Goal: Task Accomplishment & Management: Complete application form

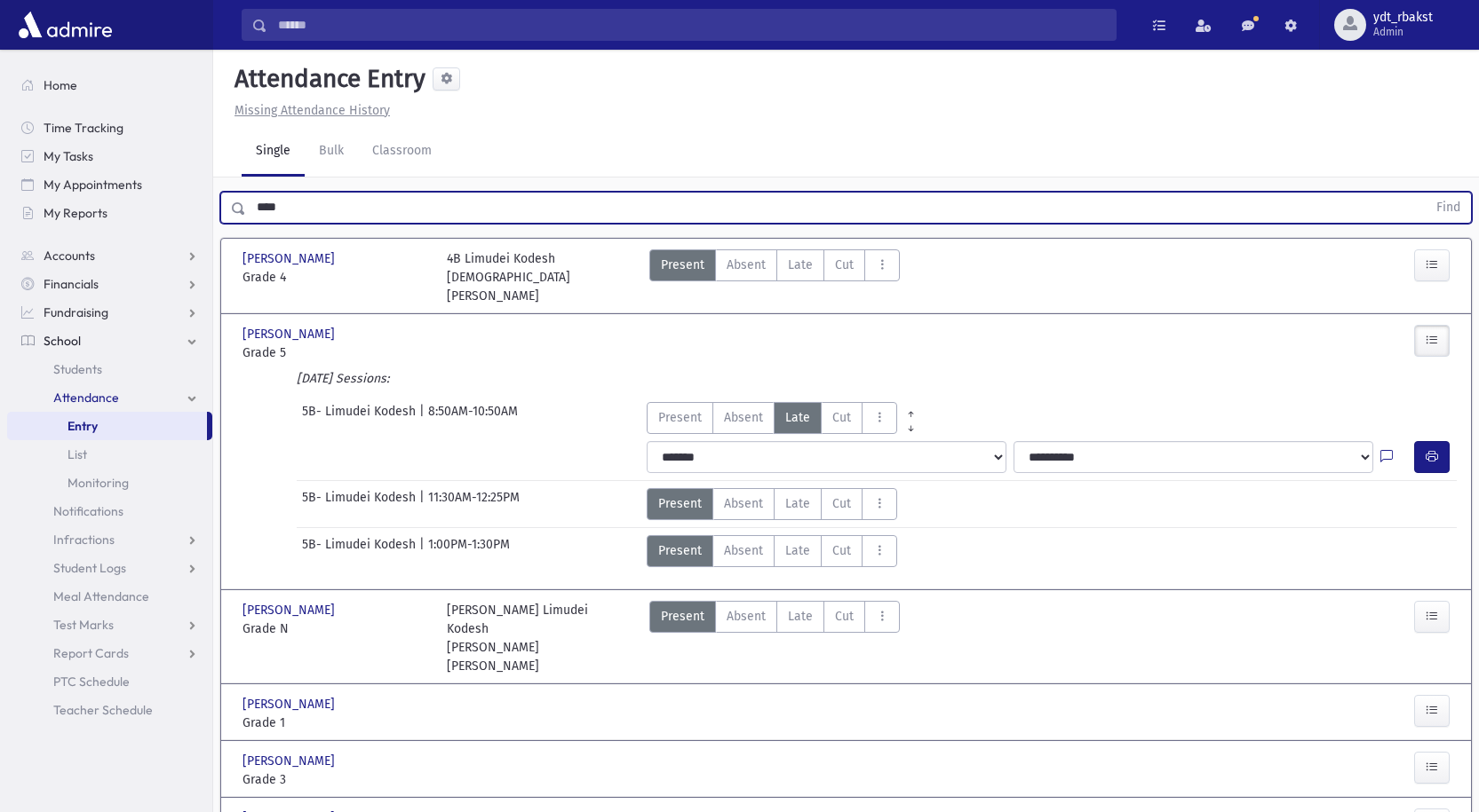
drag, startPoint x: 320, startPoint y: 211, endPoint x: 234, endPoint y: 225, distance: 87.1
click at [228, 205] on div "**** Find" at bounding box center [845, 207] width 1252 height 32
click at [1426, 192] on button "Find" at bounding box center [1448, 207] width 45 height 30
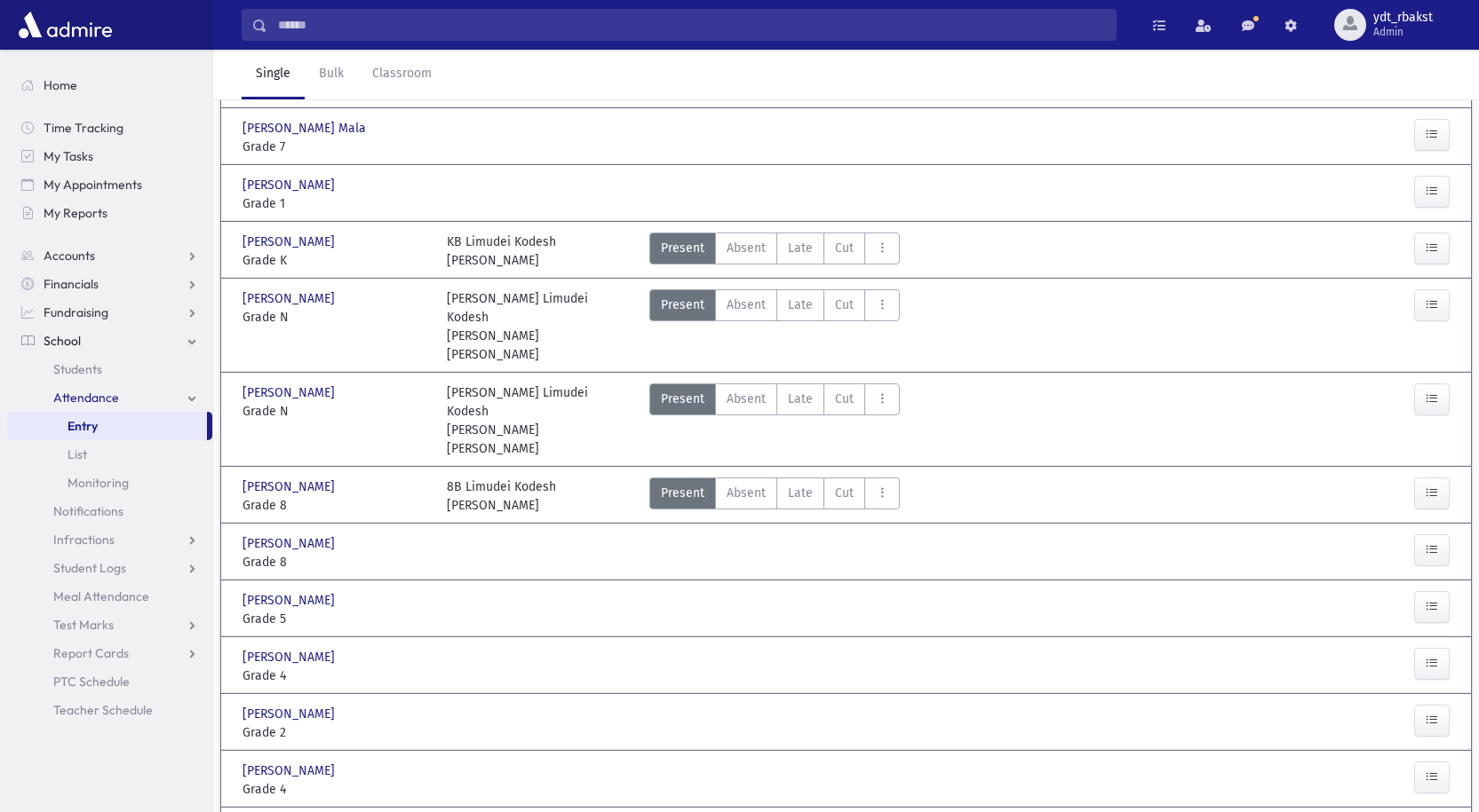
scroll to position [627, 0]
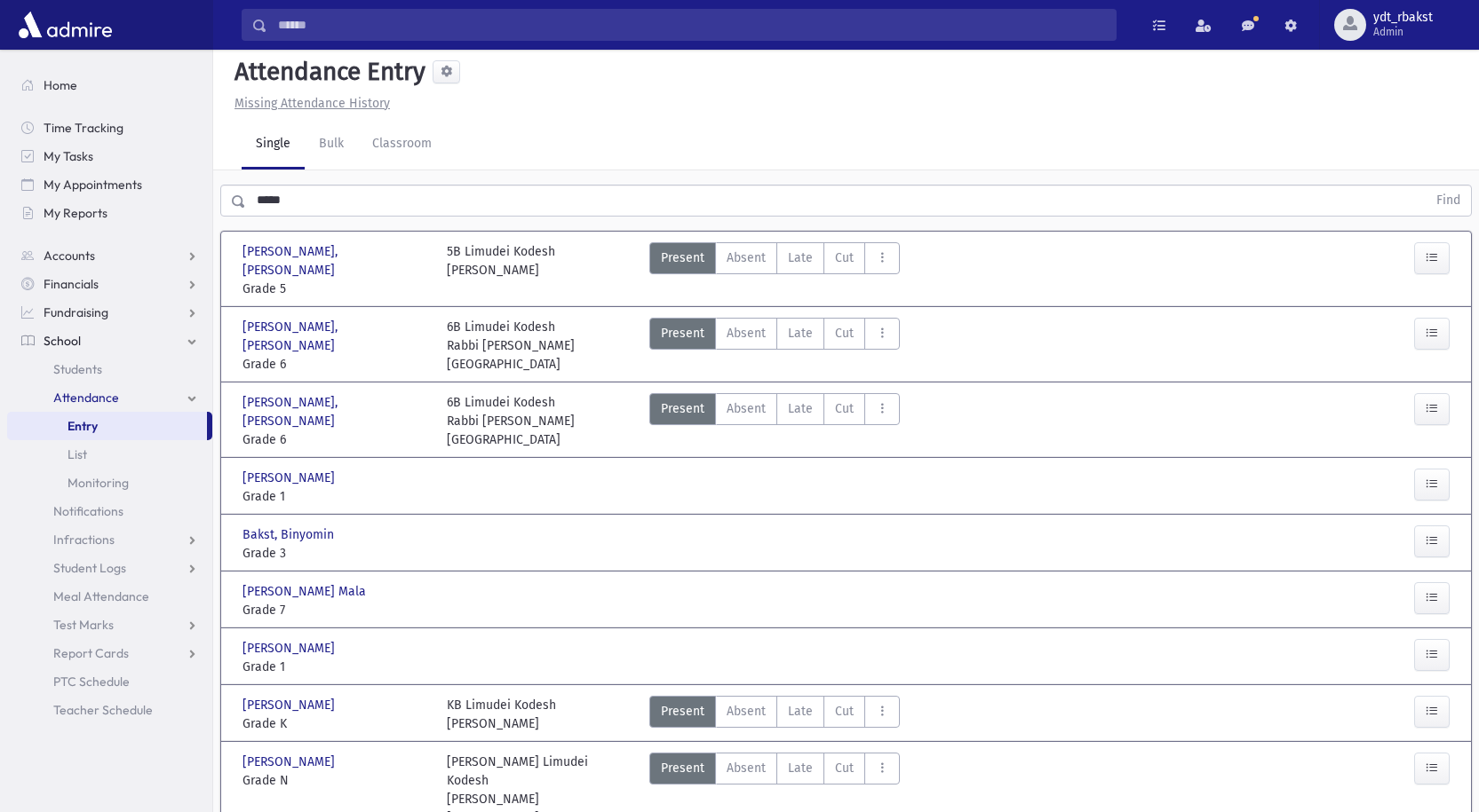
scroll to position [0, 0]
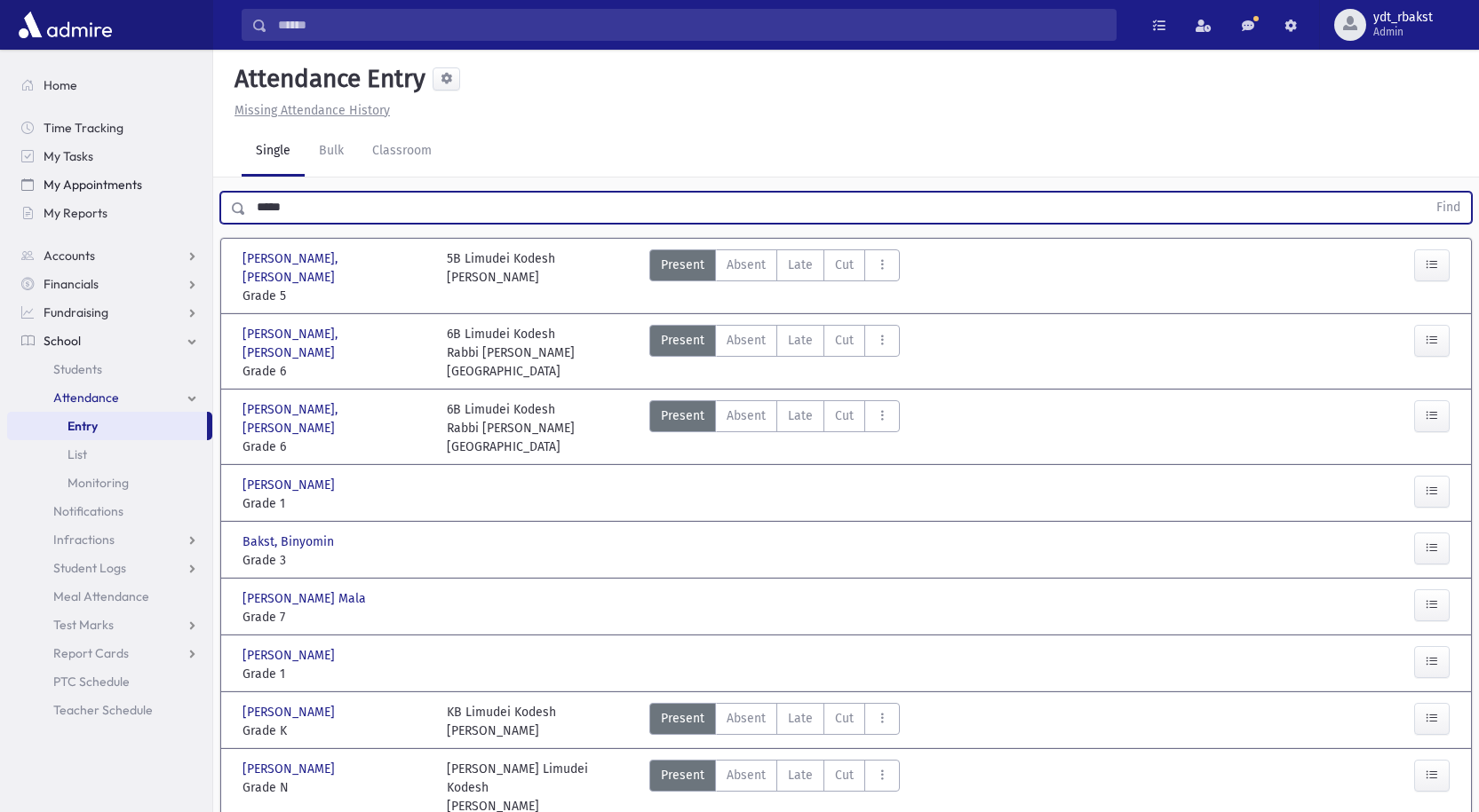
drag, startPoint x: 322, startPoint y: 205, endPoint x: 173, endPoint y: 190, distance: 149.8
click at [174, 190] on div "Search Results All Accounts" at bounding box center [740, 818] width 1479 height 1636
click at [1426, 192] on button "Find" at bounding box center [1448, 207] width 45 height 30
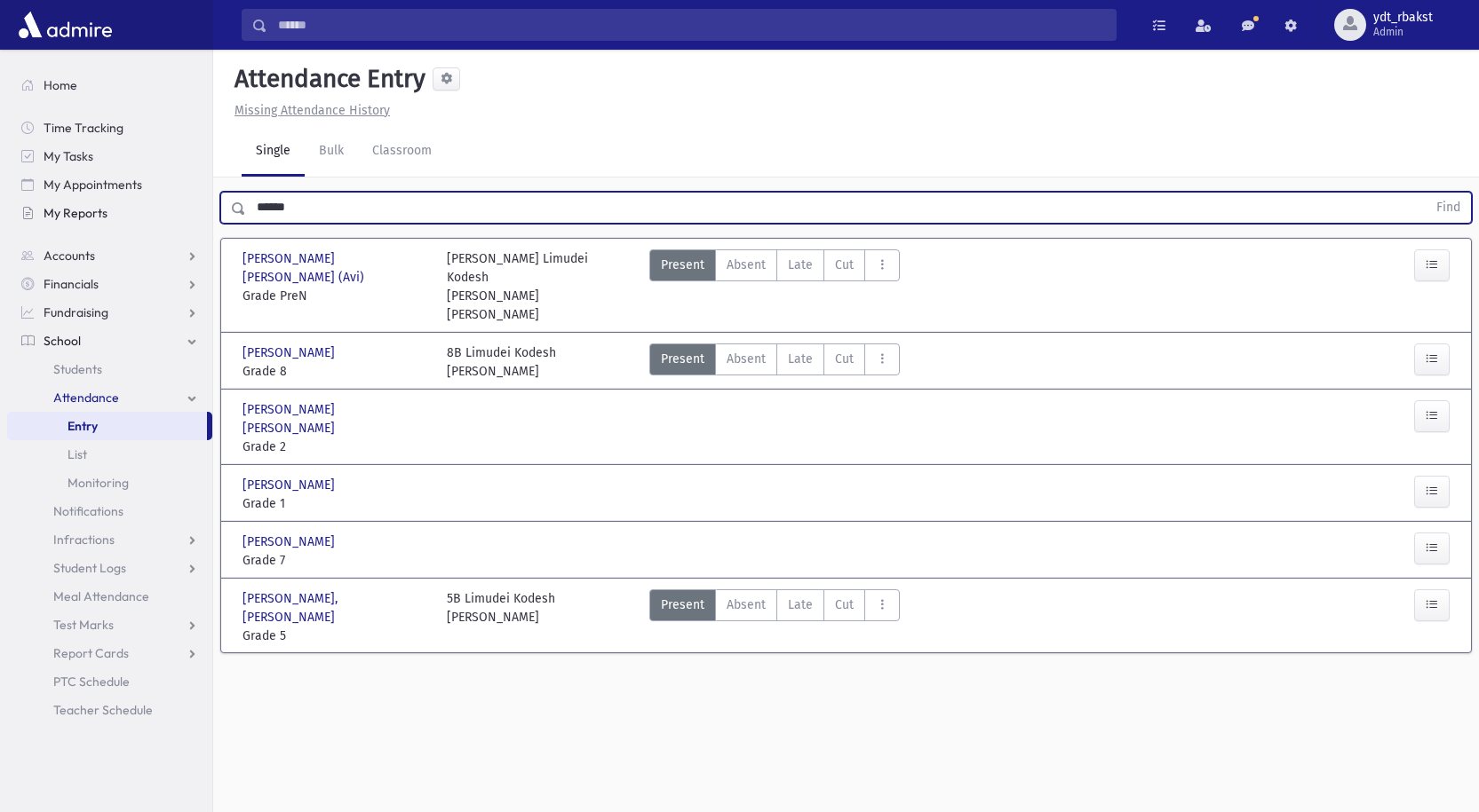
drag, startPoint x: 304, startPoint y: 208, endPoint x: 164, endPoint y: 199, distance: 140.3
click at [164, 199] on div "Search Results All Accounts" at bounding box center [740, 426] width 1479 height 853
click at [1426, 192] on button "Find" at bounding box center [1448, 207] width 45 height 30
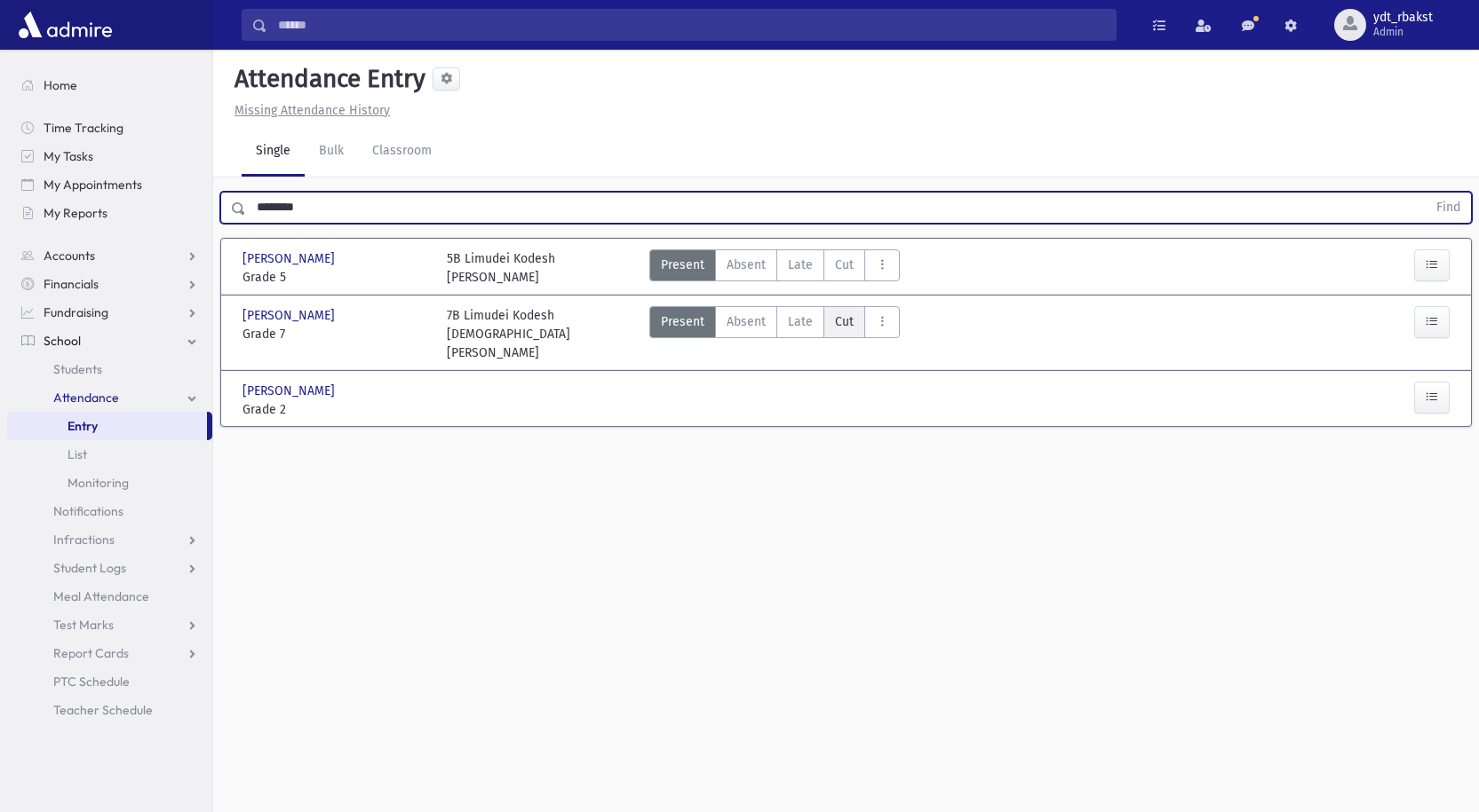
drag, startPoint x: 789, startPoint y: 313, endPoint x: 833, endPoint y: 315, distance: 44.0
click at [790, 313] on span "Late" at bounding box center [799, 321] width 25 height 18
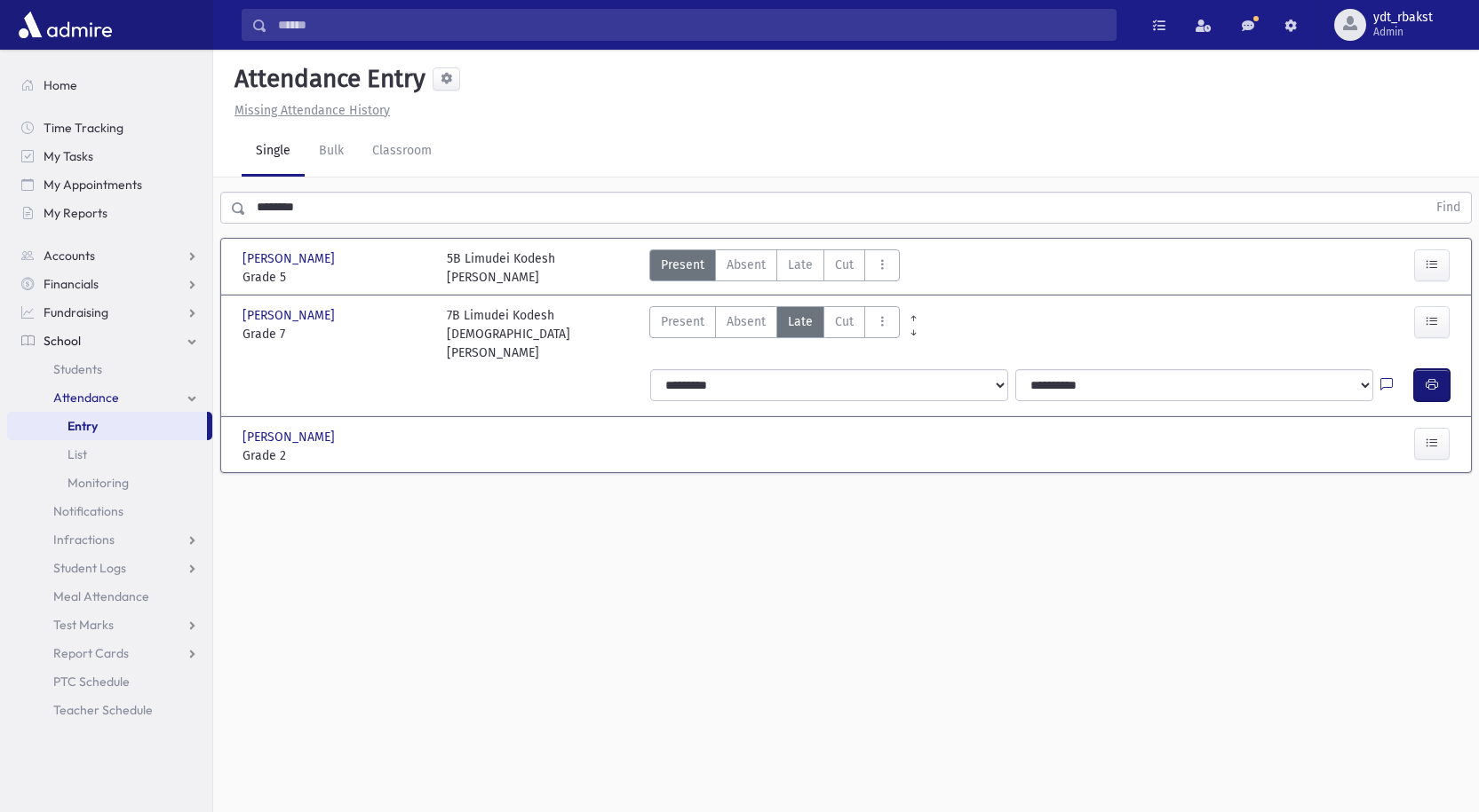
click at [1418, 369] on button "button" at bounding box center [1431, 385] width 36 height 32
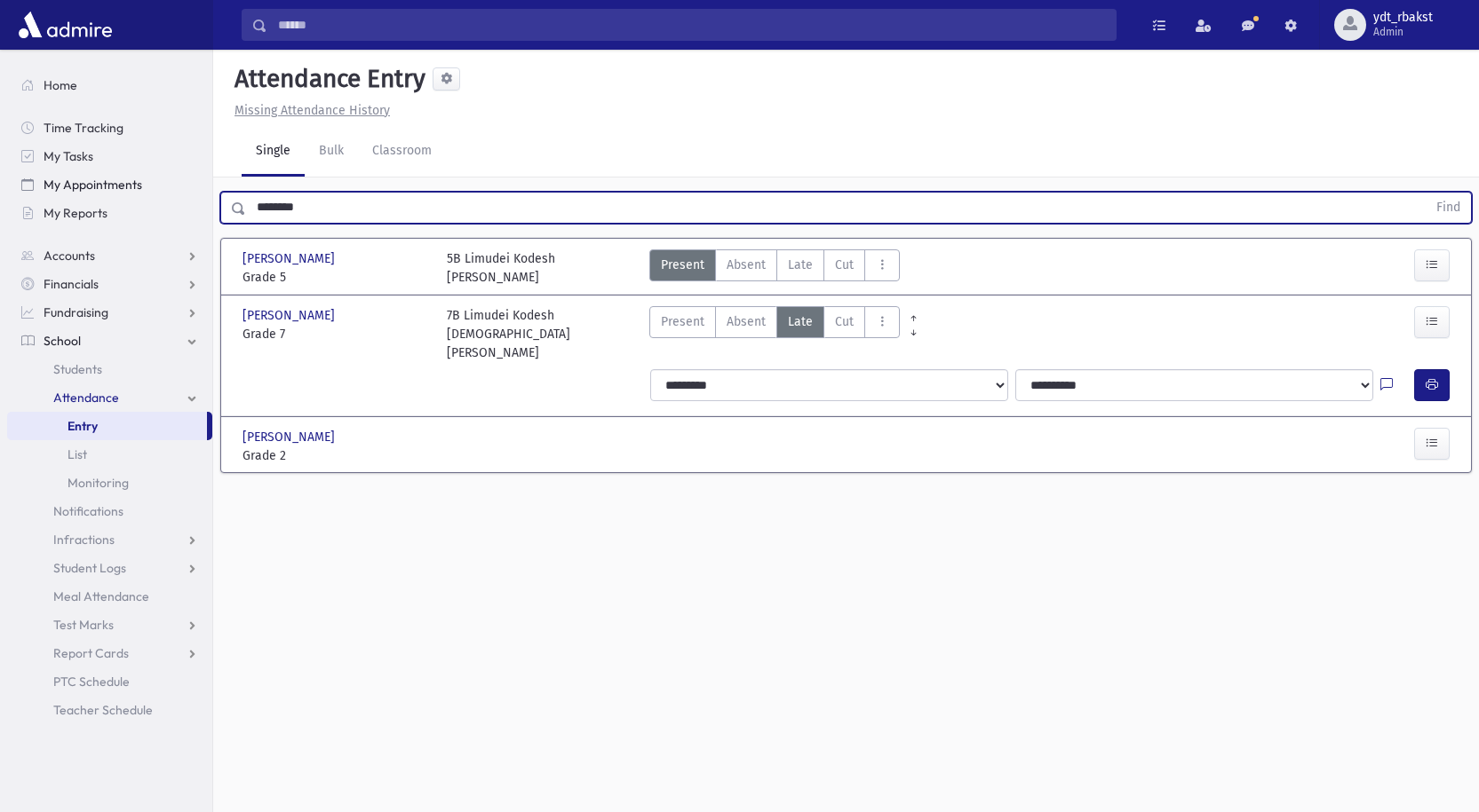
drag, startPoint x: 325, startPoint y: 210, endPoint x: 160, endPoint y: 194, distance: 165.8
click at [169, 199] on div "Search Results All Accounts" at bounding box center [740, 426] width 1479 height 853
click at [1426, 192] on button "Find" at bounding box center [1448, 207] width 45 height 30
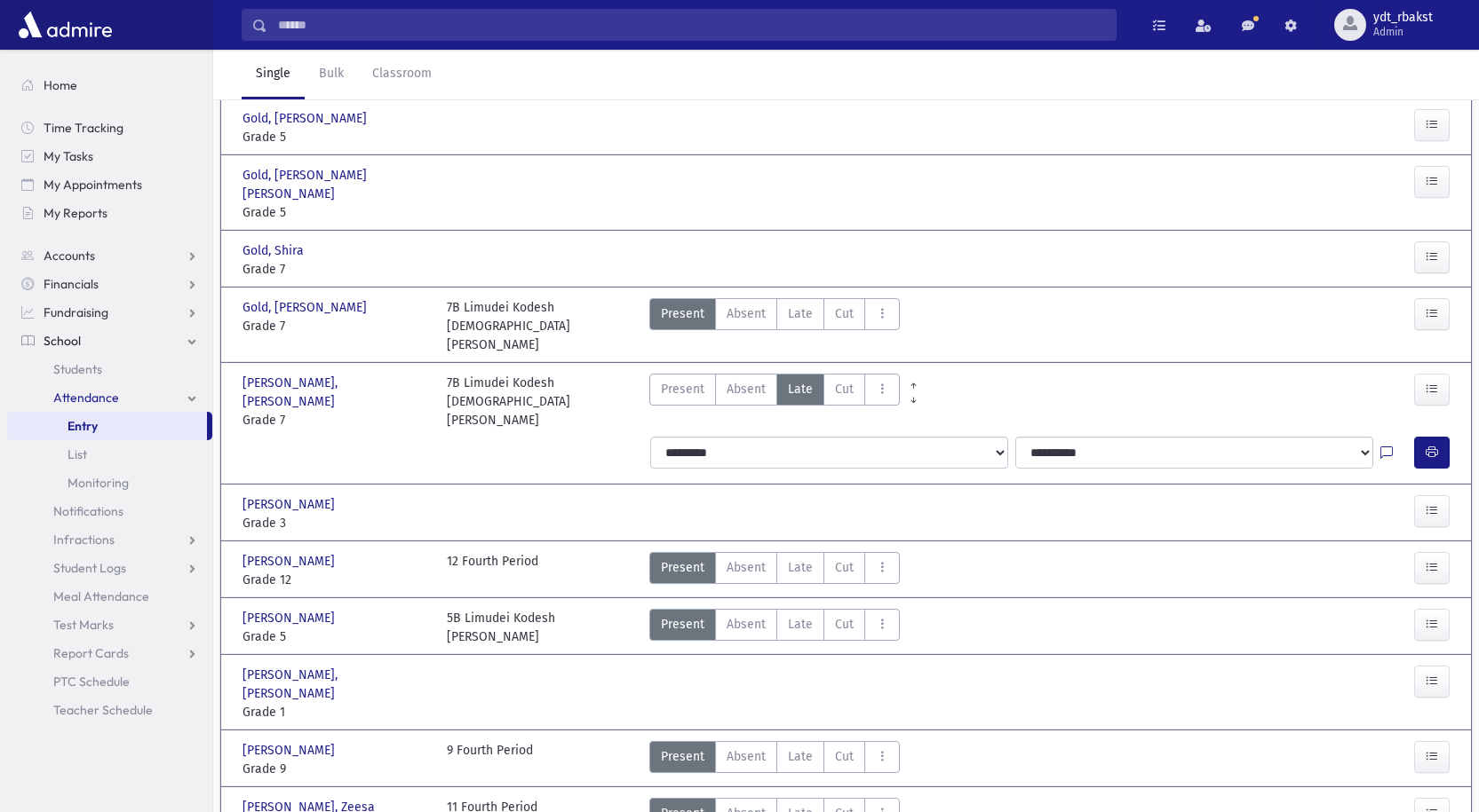
scroll to position [219, 0]
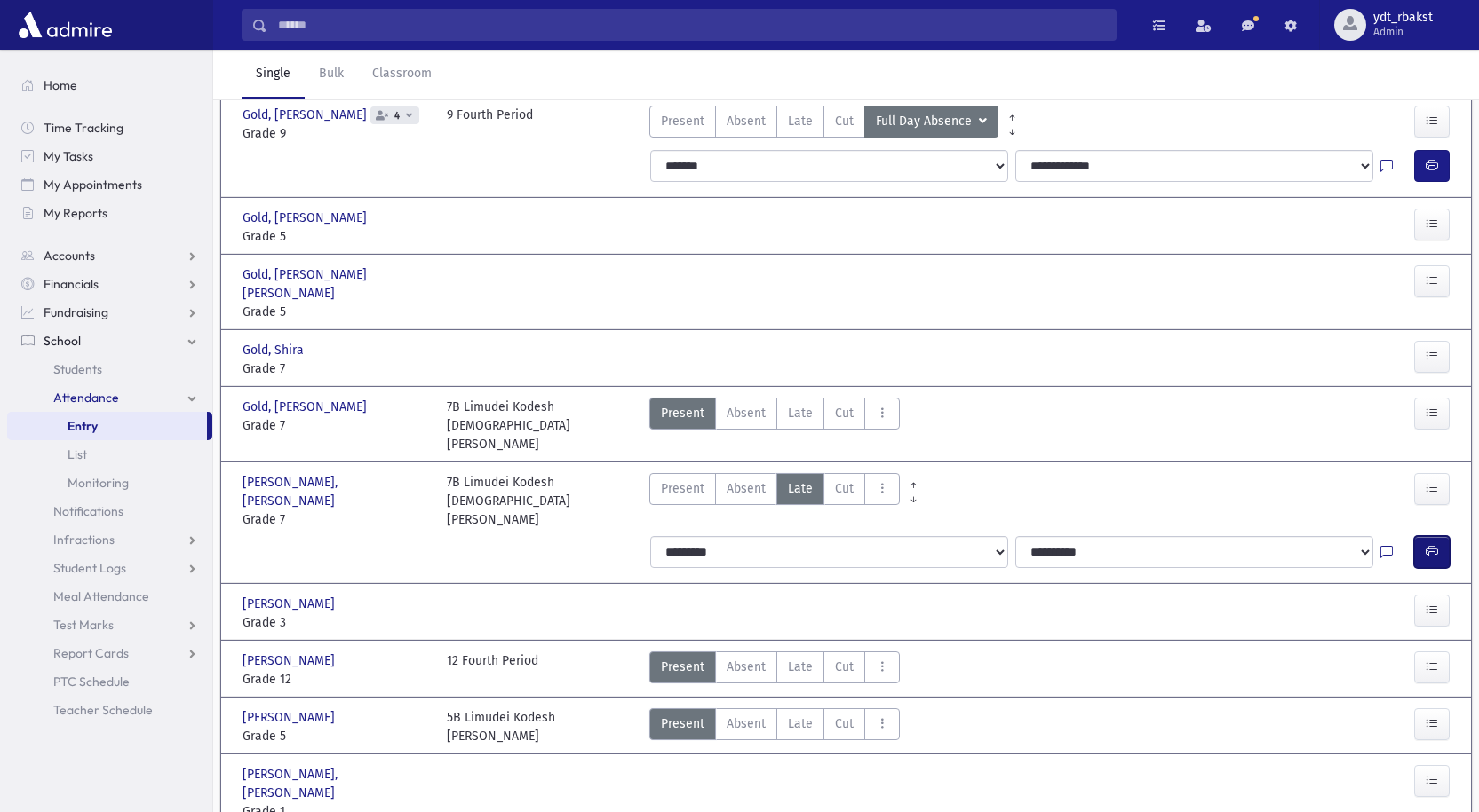
click at [1427, 544] on icon "button" at bounding box center [1432, 551] width 13 height 15
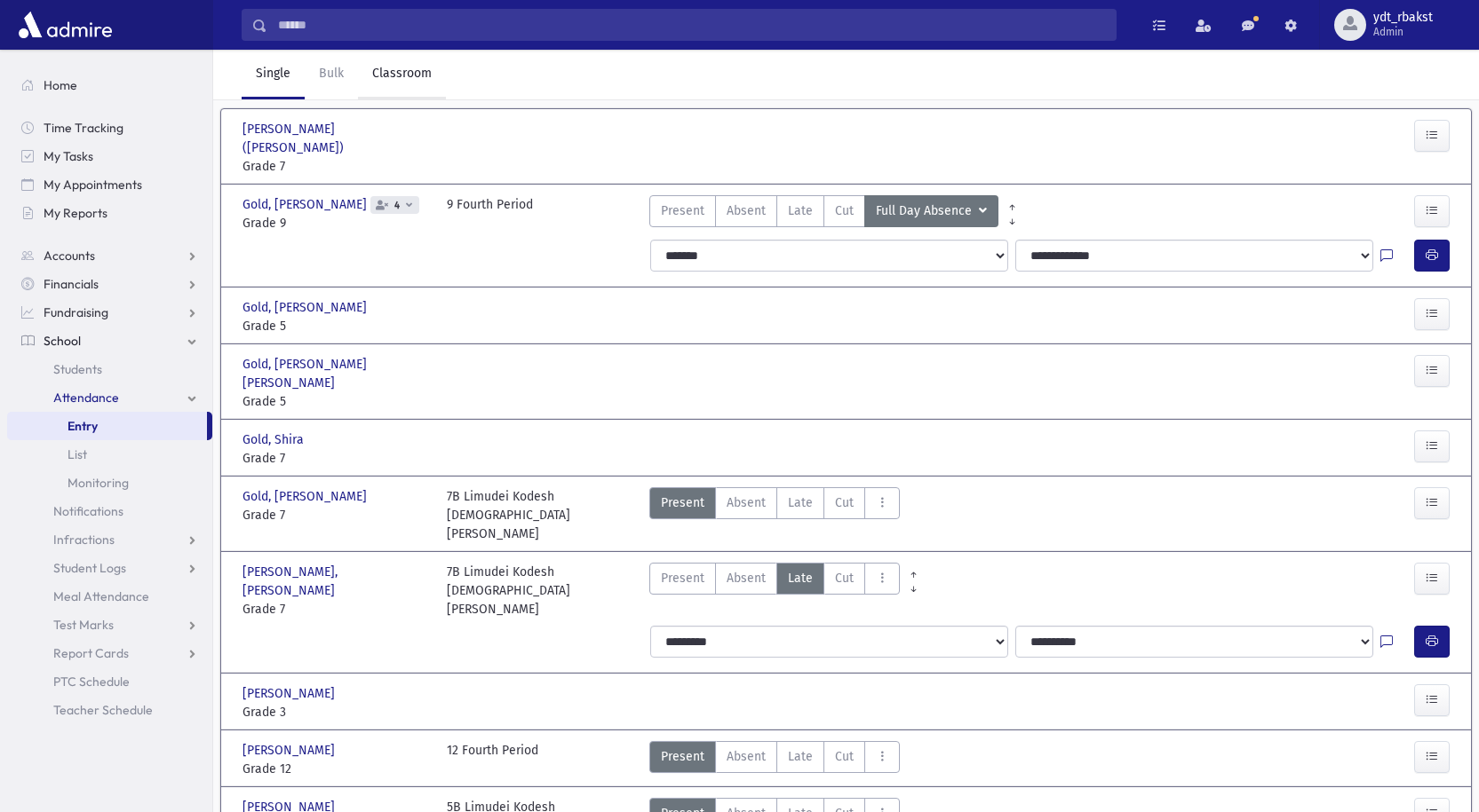
scroll to position [0, 0]
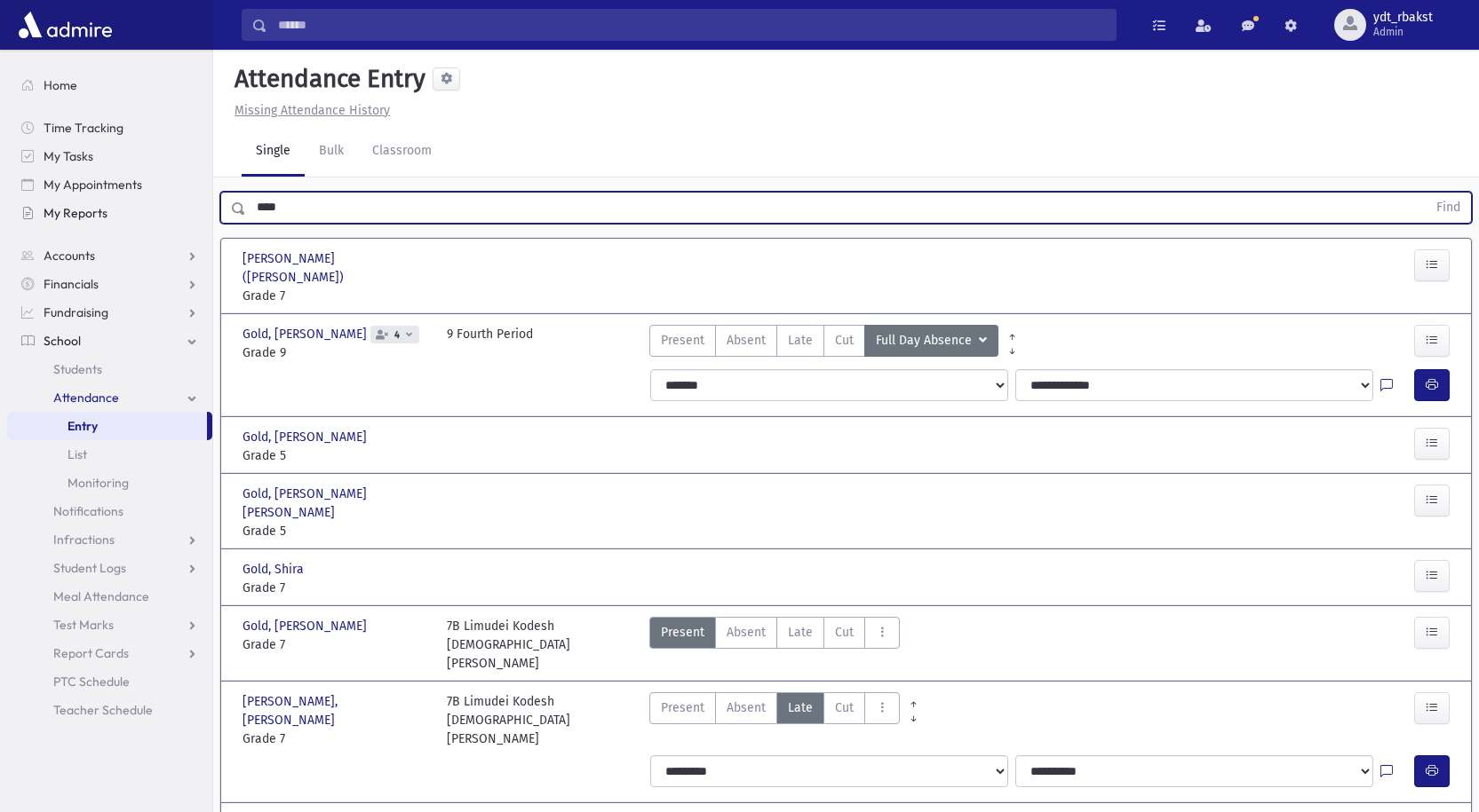
drag, startPoint x: 297, startPoint y: 213, endPoint x: 147, endPoint y: 201, distance: 150.5
click at [147, 201] on div "Search Results All Accounts" at bounding box center [740, 642] width 1479 height 1284
click at [299, 218] on input "****" at bounding box center [836, 207] width 1181 height 32
drag, startPoint x: 299, startPoint y: 215, endPoint x: 209, endPoint y: 215, distance: 90.0
click at [262, 210] on input "****" at bounding box center [836, 207] width 1181 height 32
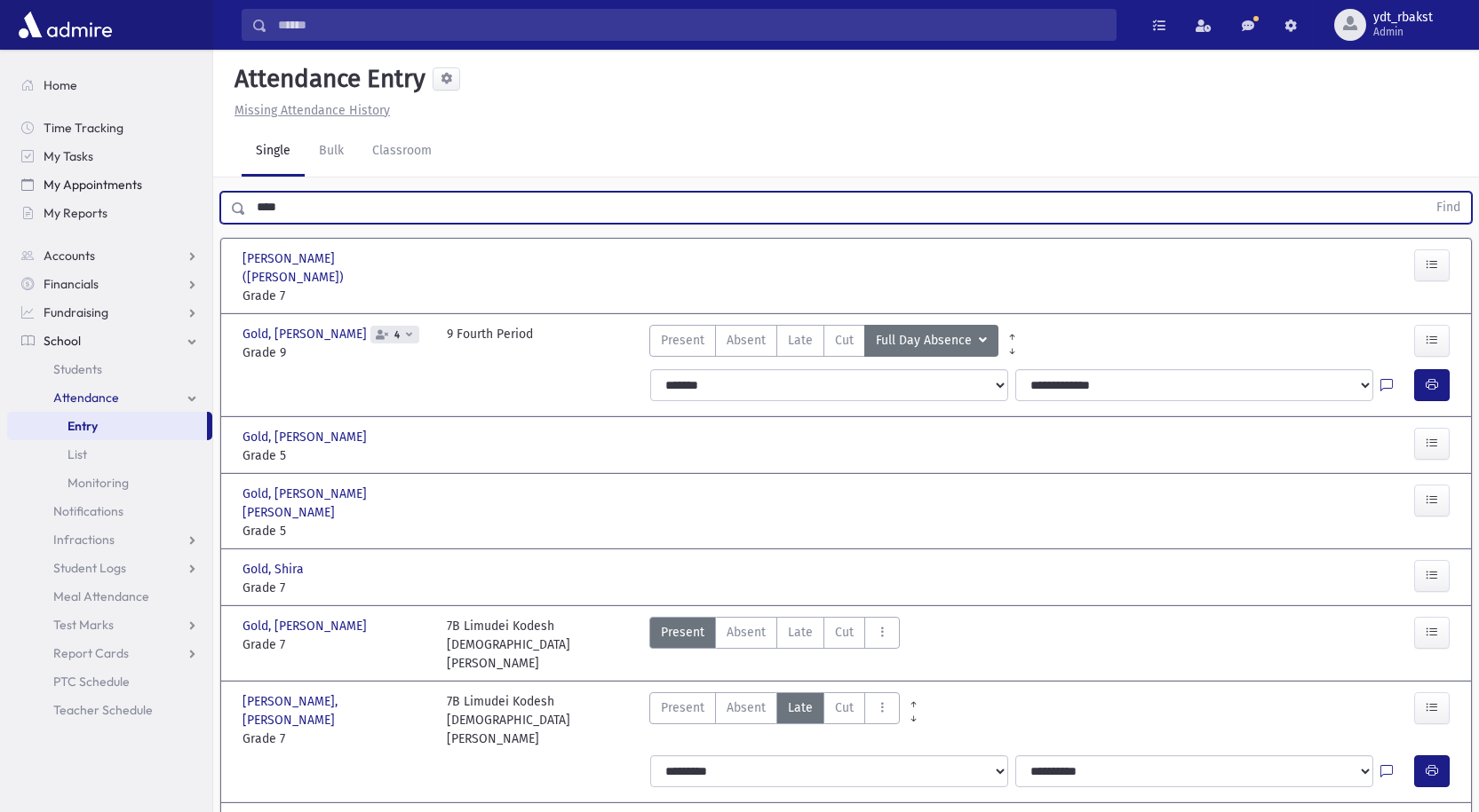
type input "*"
click at [1426, 192] on button "Find" at bounding box center [1448, 207] width 45 height 30
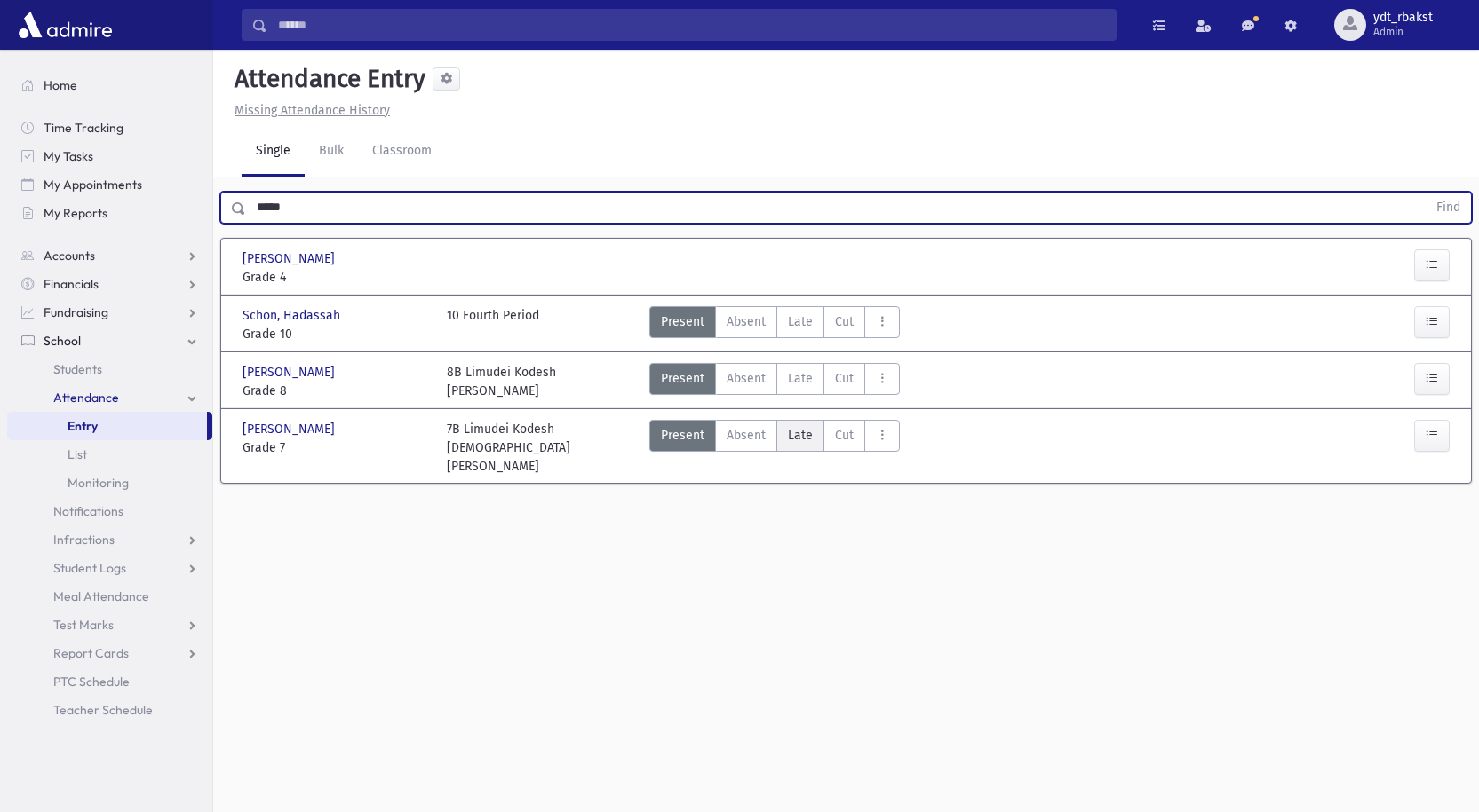
click at [806, 439] on span "Late" at bounding box center [799, 435] width 25 height 18
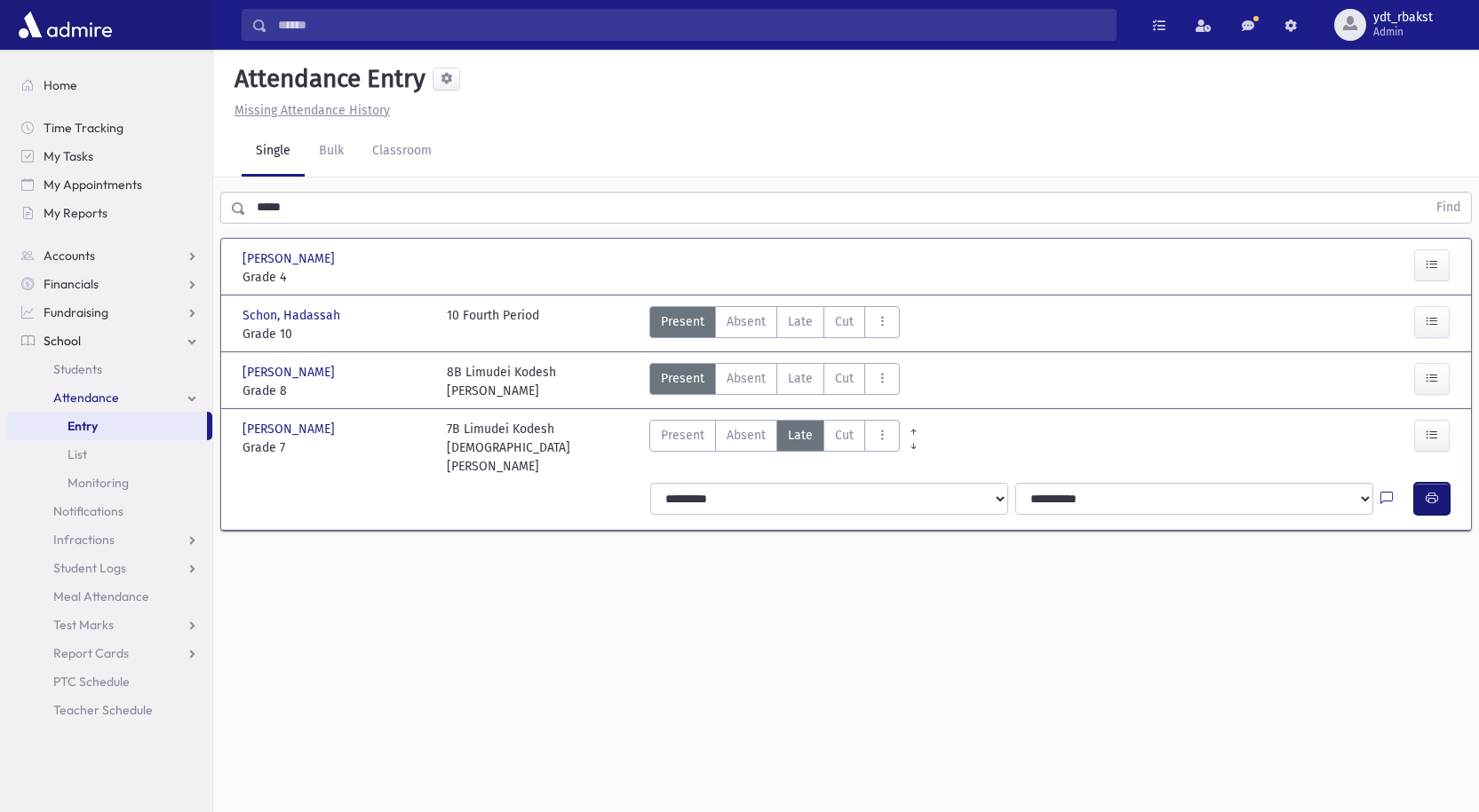
click at [1447, 483] on button "button" at bounding box center [1431, 499] width 36 height 32
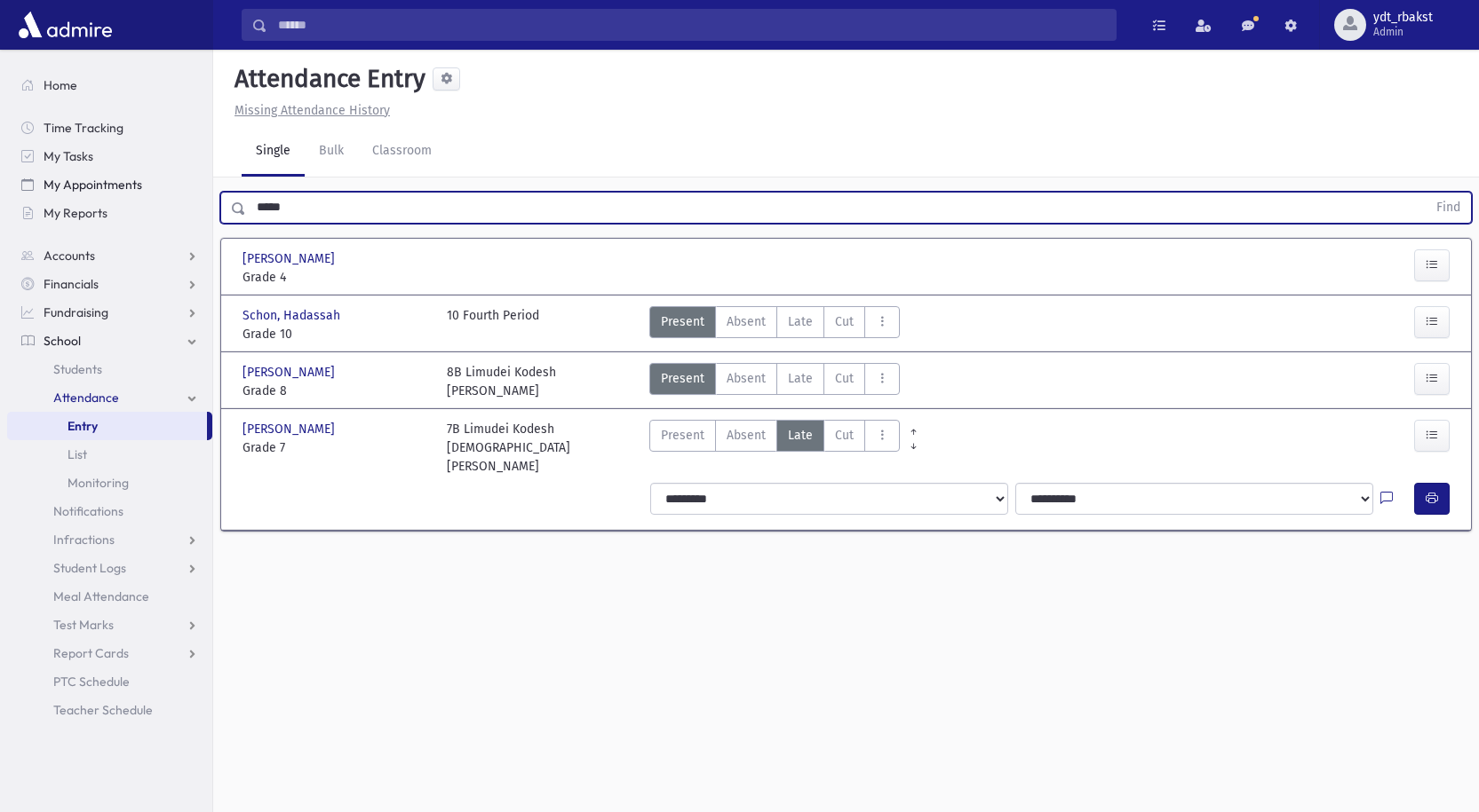
drag, startPoint x: 318, startPoint y: 206, endPoint x: 64, endPoint y: 182, distance: 255.1
click at [64, 182] on div "Search Results All Accounts" at bounding box center [740, 426] width 1479 height 853
click at [1426, 192] on button "Find" at bounding box center [1448, 207] width 45 height 30
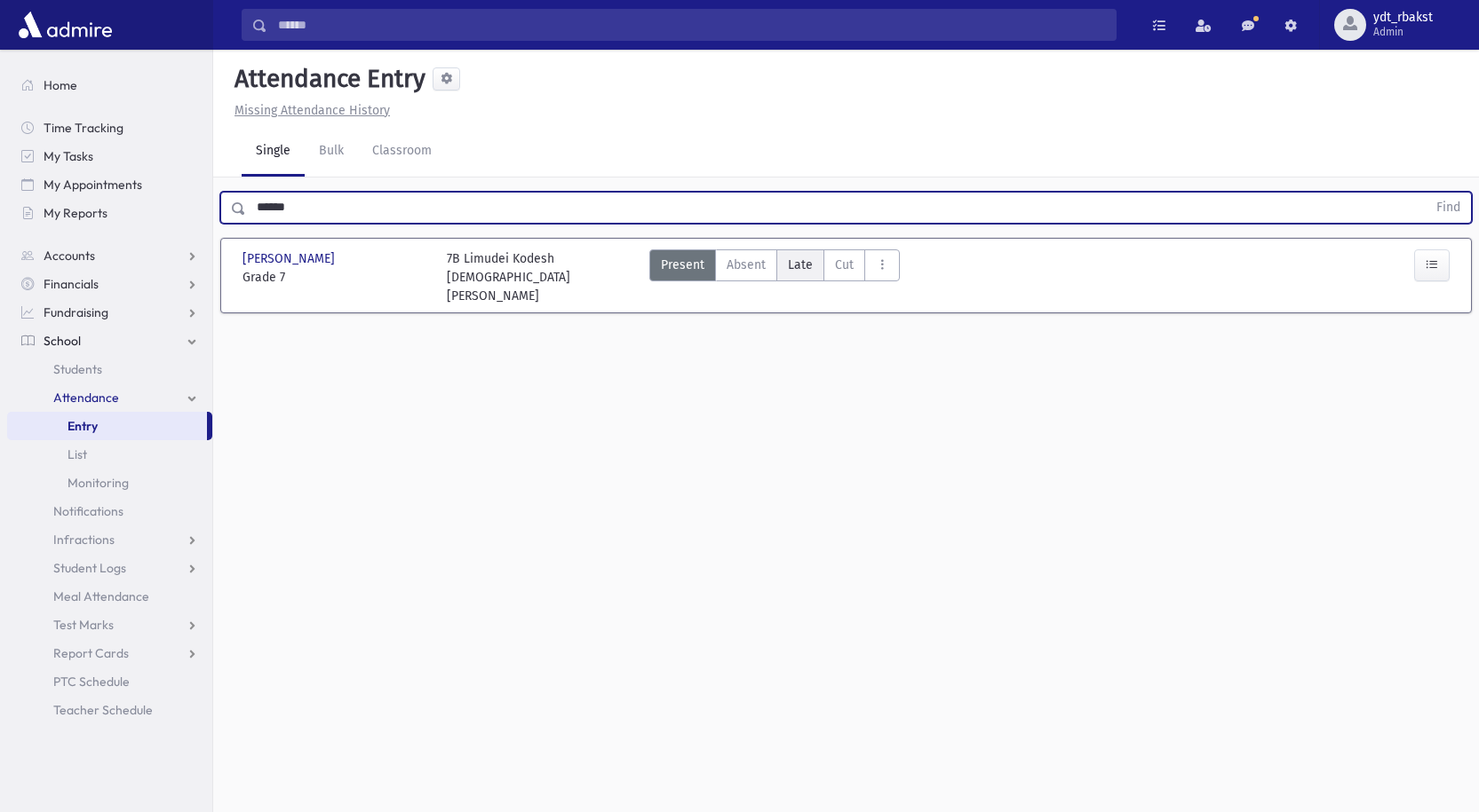
click at [823, 261] on label "Cut C" at bounding box center [844, 265] width 41 height 32
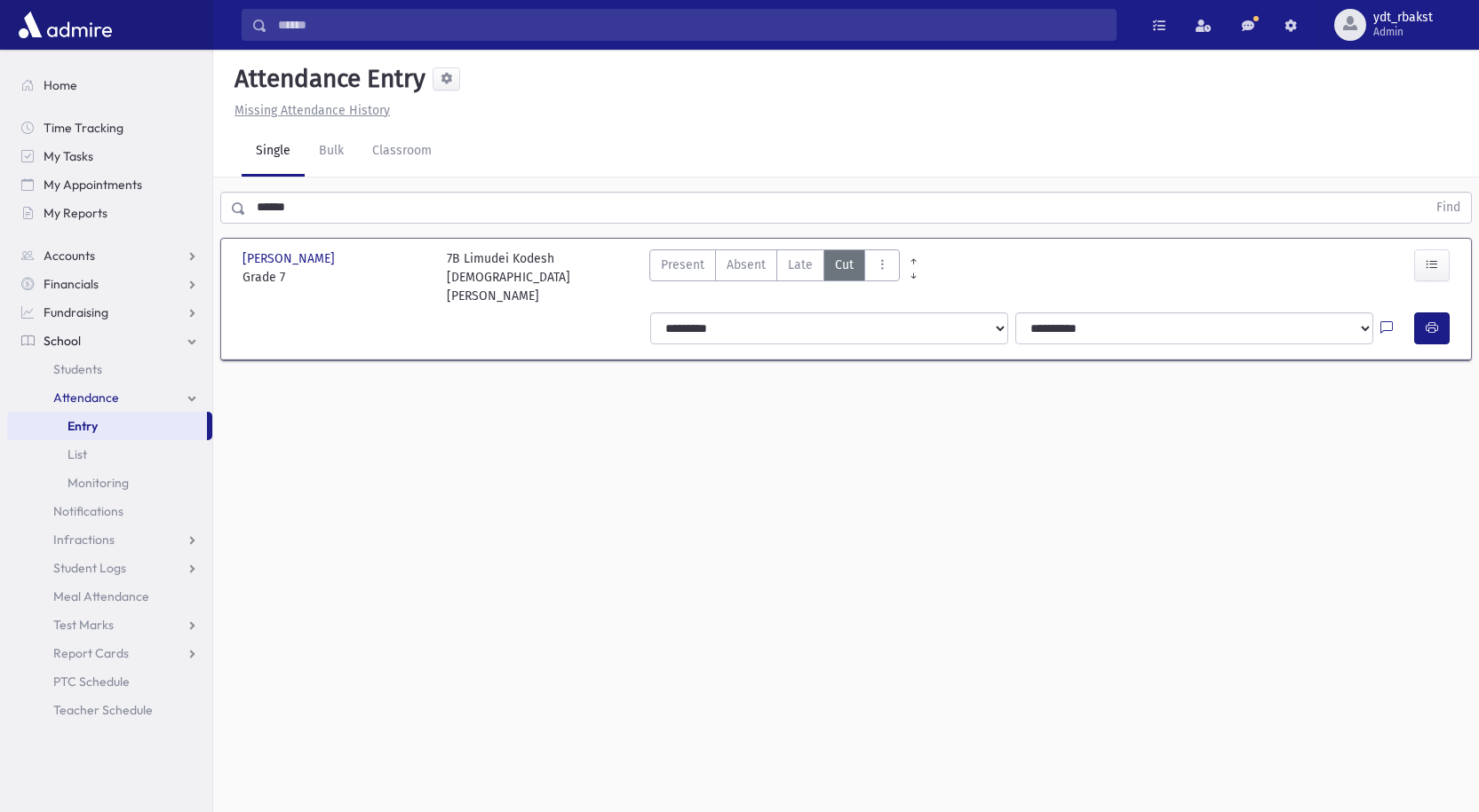
click at [809, 264] on span "Late" at bounding box center [799, 265] width 25 height 18
click at [1438, 312] on button "button" at bounding box center [1431, 328] width 36 height 32
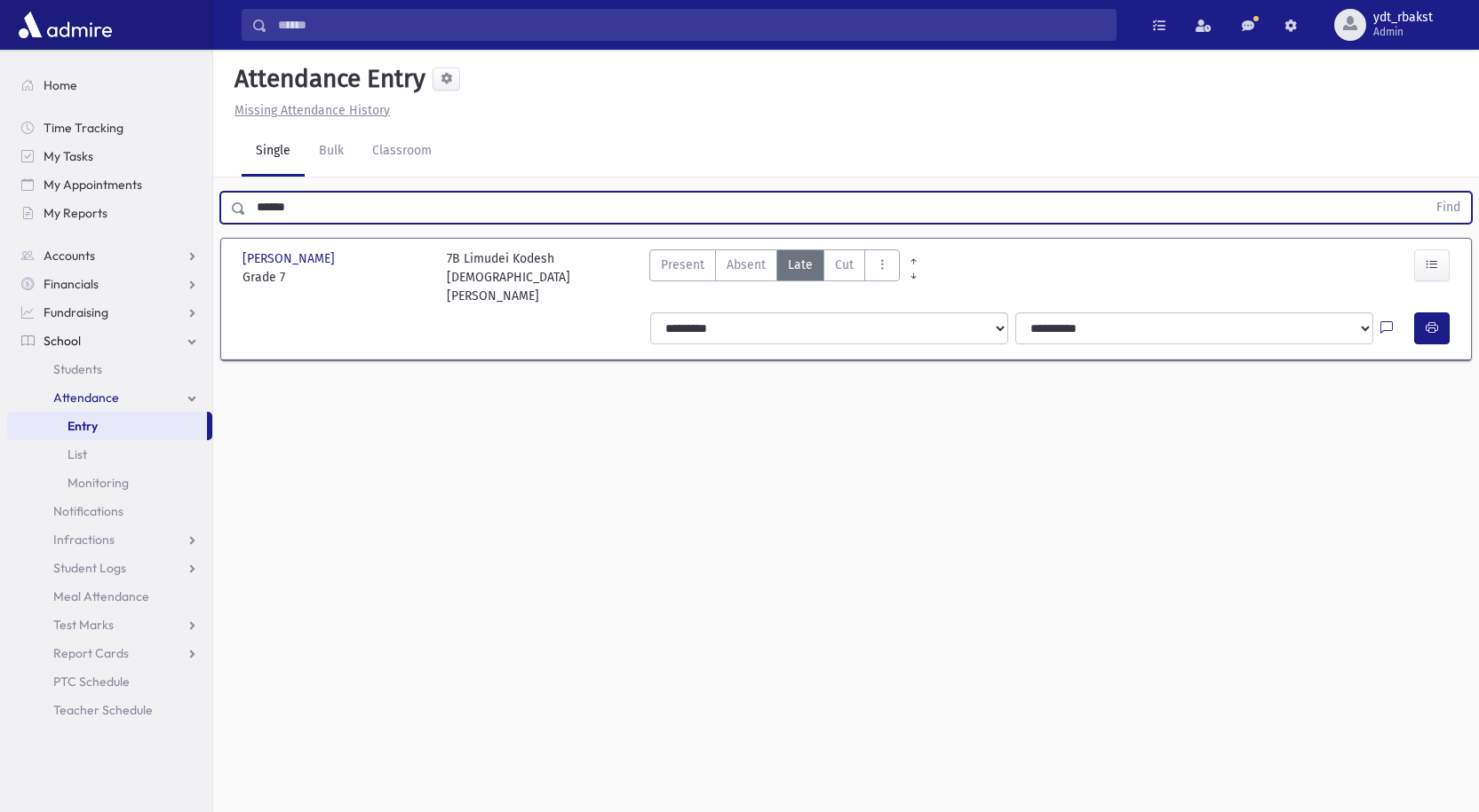
drag, startPoint x: 356, startPoint y: 212, endPoint x: 0, endPoint y: 31, distance: 399.4
click at [0, 75] on div "Search Results All Accounts" at bounding box center [740, 426] width 1479 height 853
click at [1426, 192] on button "Find" at bounding box center [1448, 207] width 45 height 30
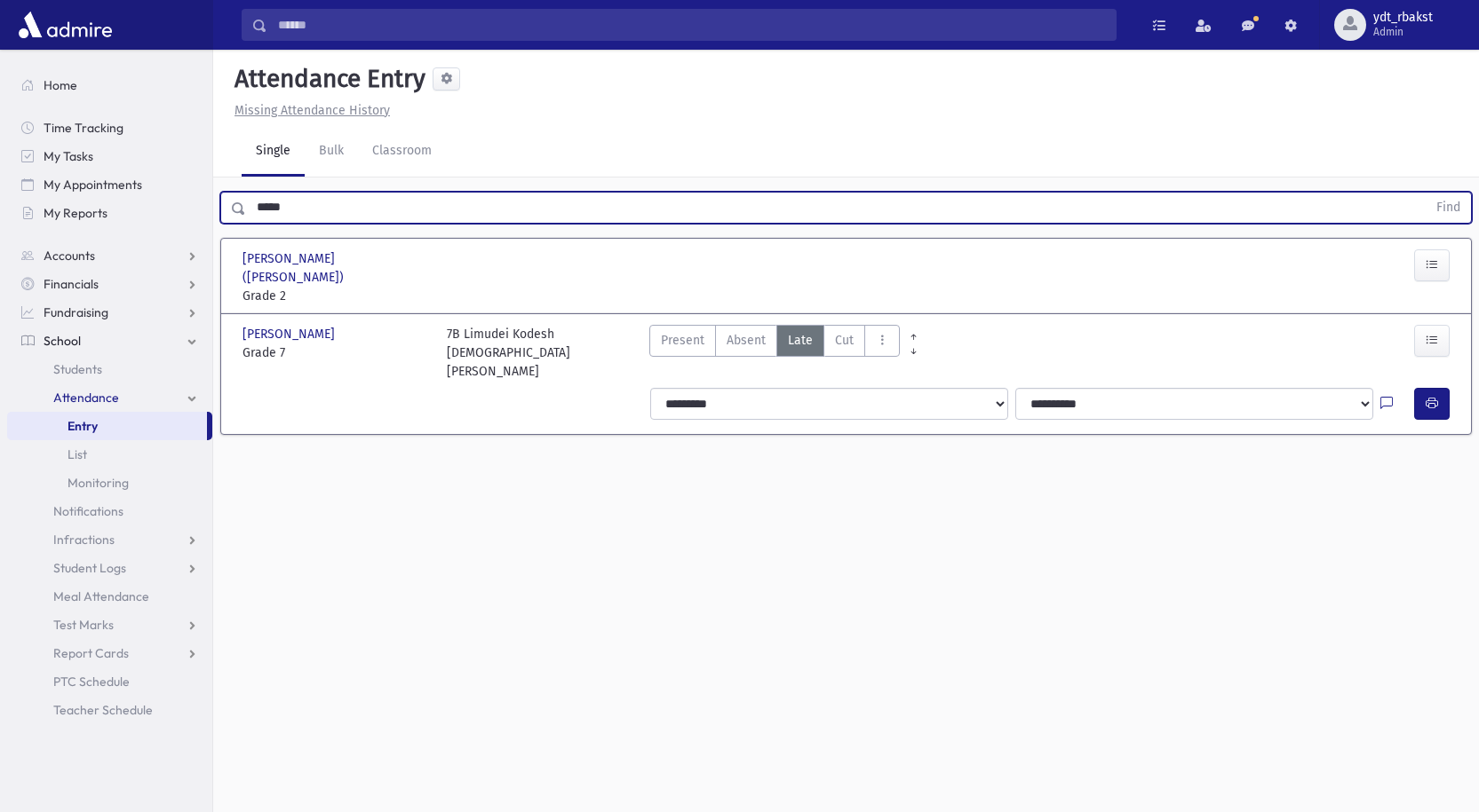
drag, startPoint x: 320, startPoint y: 212, endPoint x: 215, endPoint y: 204, distance: 105.3
click at [217, 205] on div "***** Find" at bounding box center [845, 204] width 1265 height 53
type input "*****"
click at [1426, 192] on button "Find" at bounding box center [1448, 207] width 45 height 30
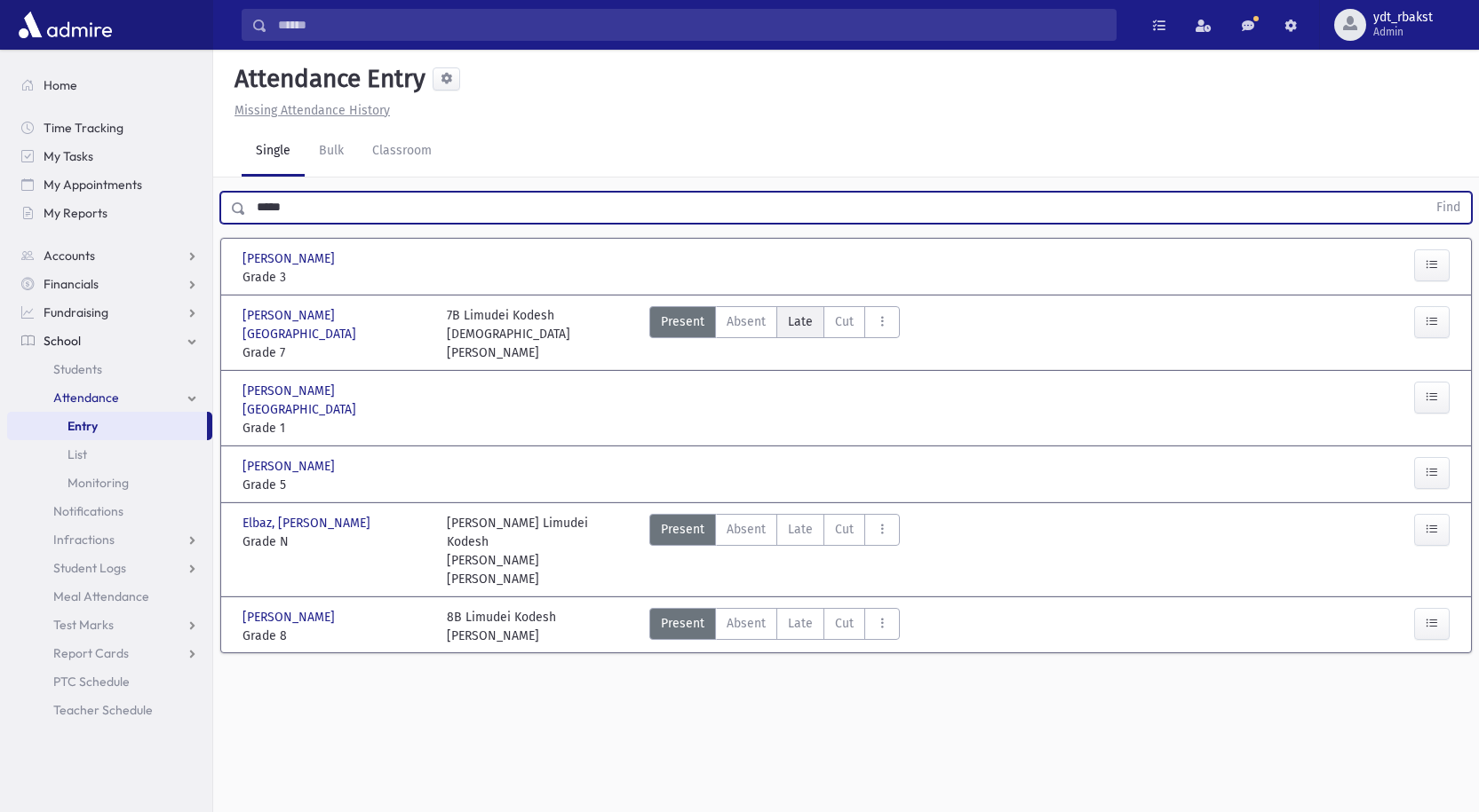
click at [795, 319] on span "Late" at bounding box center [799, 321] width 25 height 18
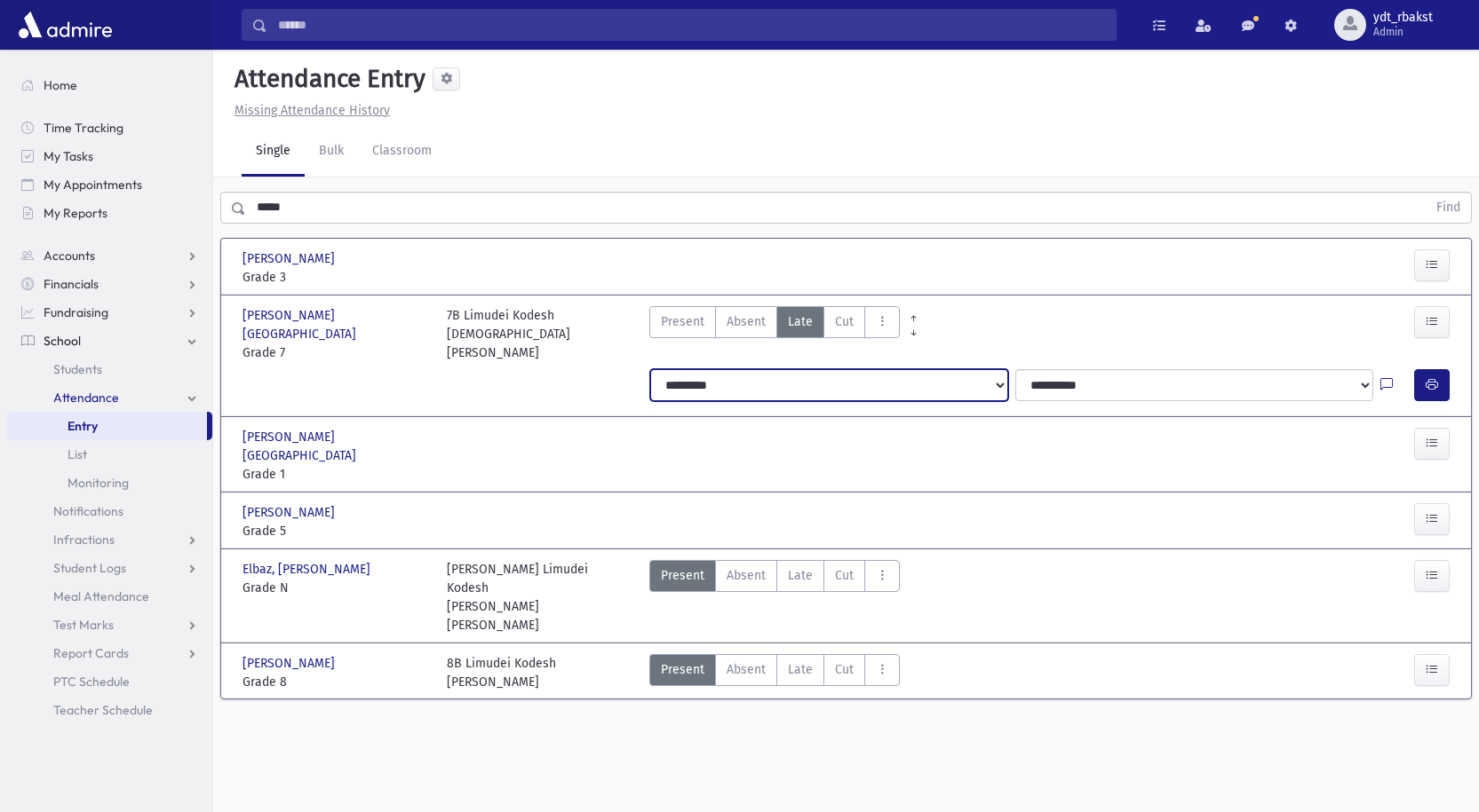
click at [892, 370] on select "**********" at bounding box center [829, 385] width 358 height 32
select select "*******"
click at [650, 369] on select "**********" at bounding box center [829, 385] width 358 height 32
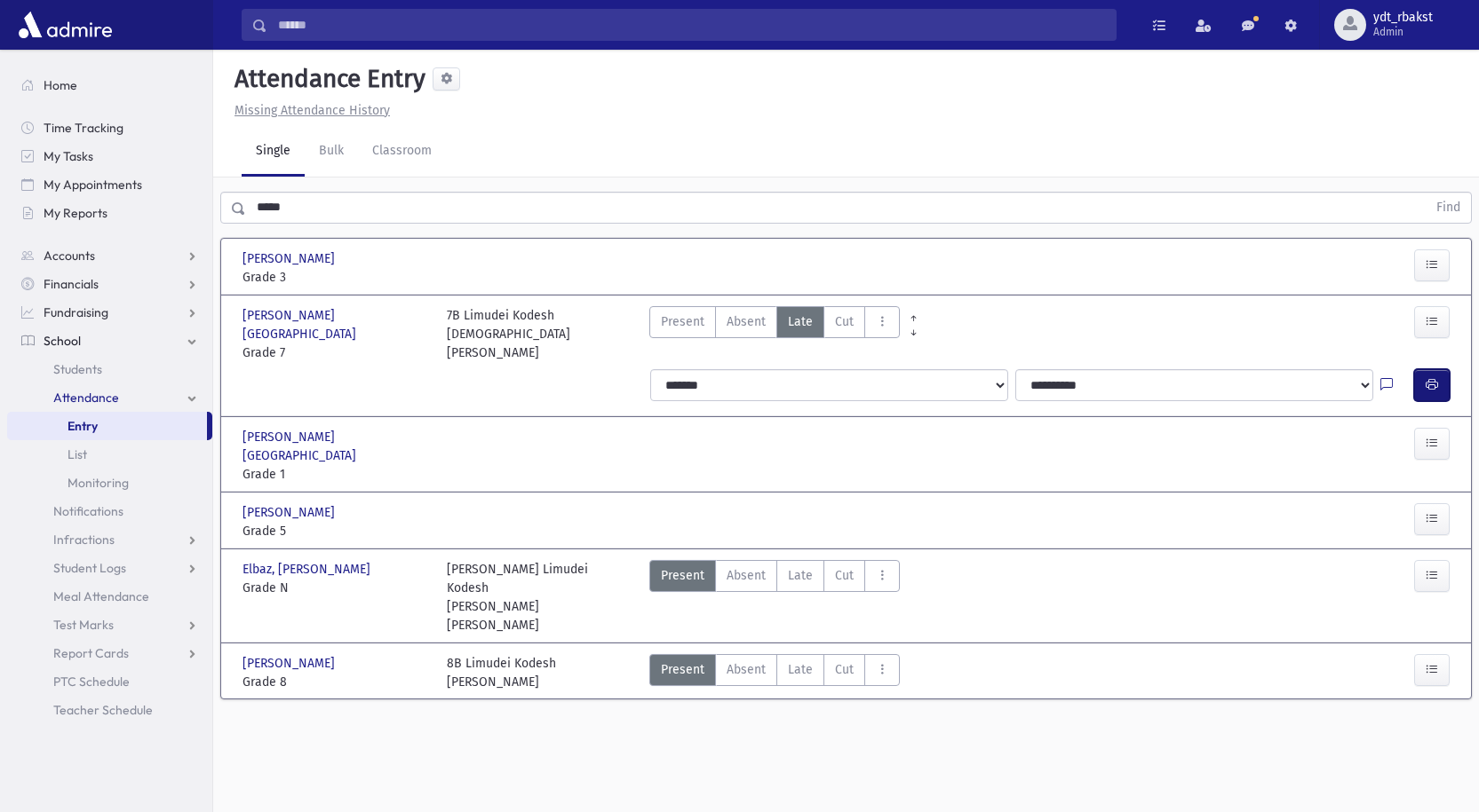
click at [1441, 369] on button "button" at bounding box center [1431, 385] width 36 height 32
